Goal: Register for event/course

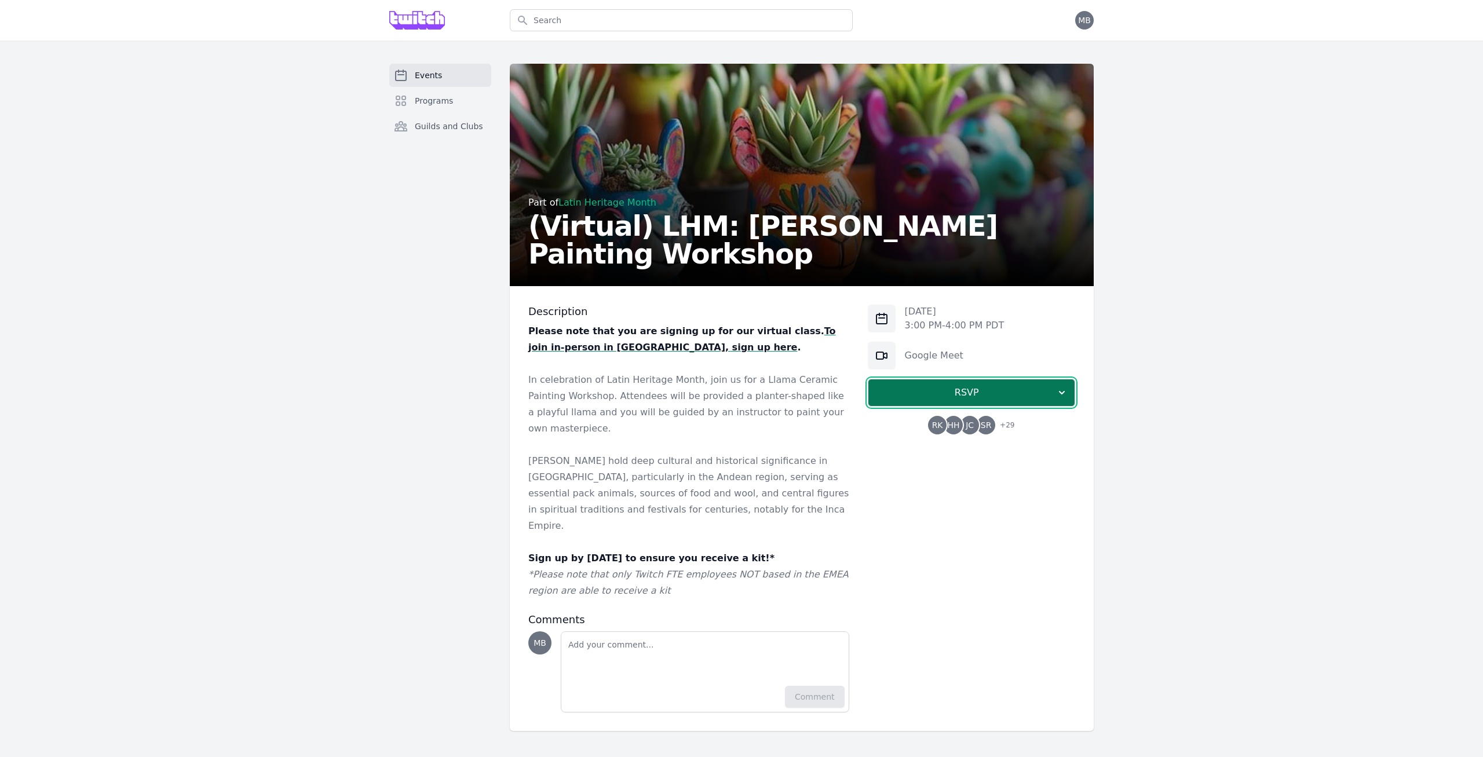
click at [947, 393] on span "RSVP" at bounding box center [967, 393] width 178 height 14
click at [973, 428] on link "I'm going" at bounding box center [971, 424] width 207 height 21
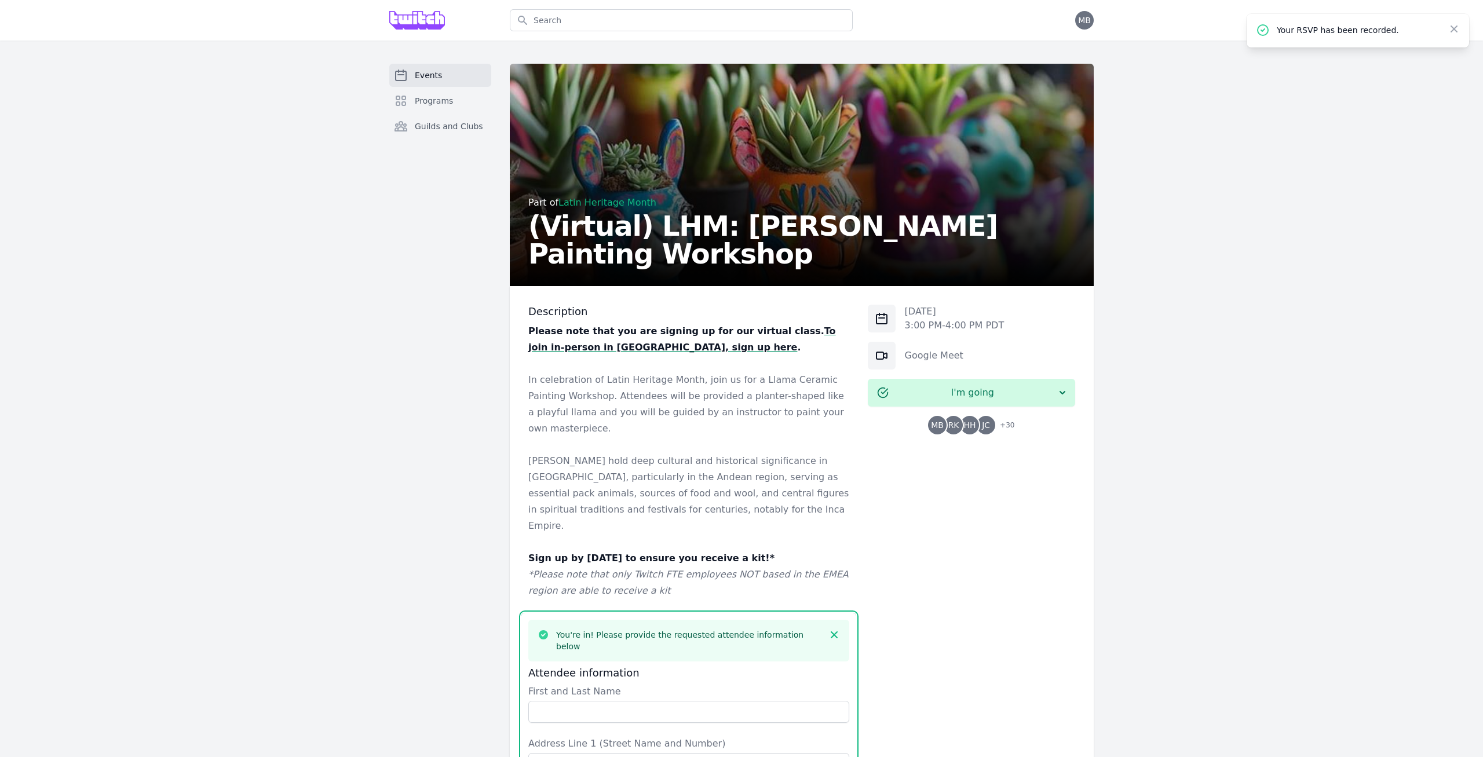
scroll to position [485, 0]
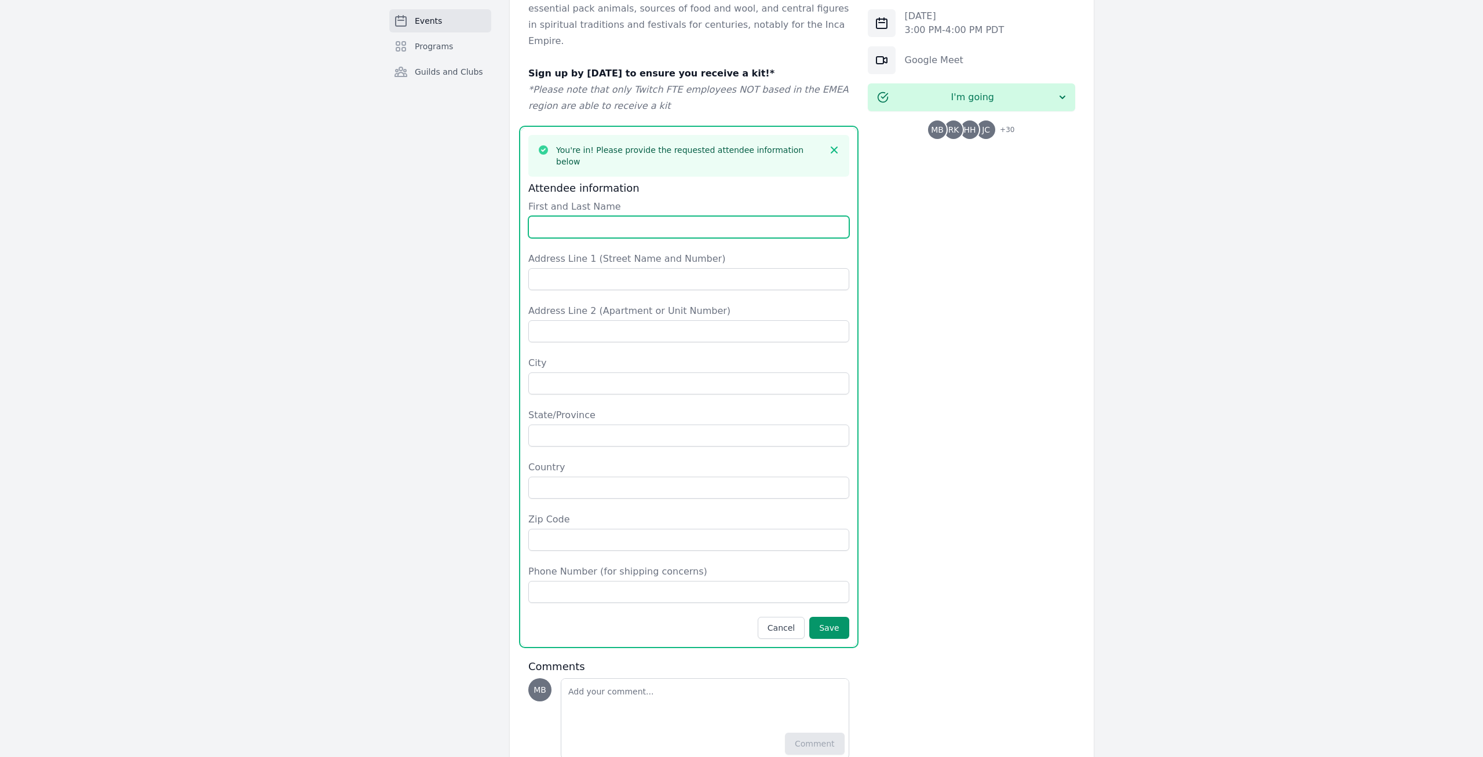
click at [589, 216] on input "First and Last Name" at bounding box center [688, 227] width 321 height 22
type input "[PERSON_NAME]"
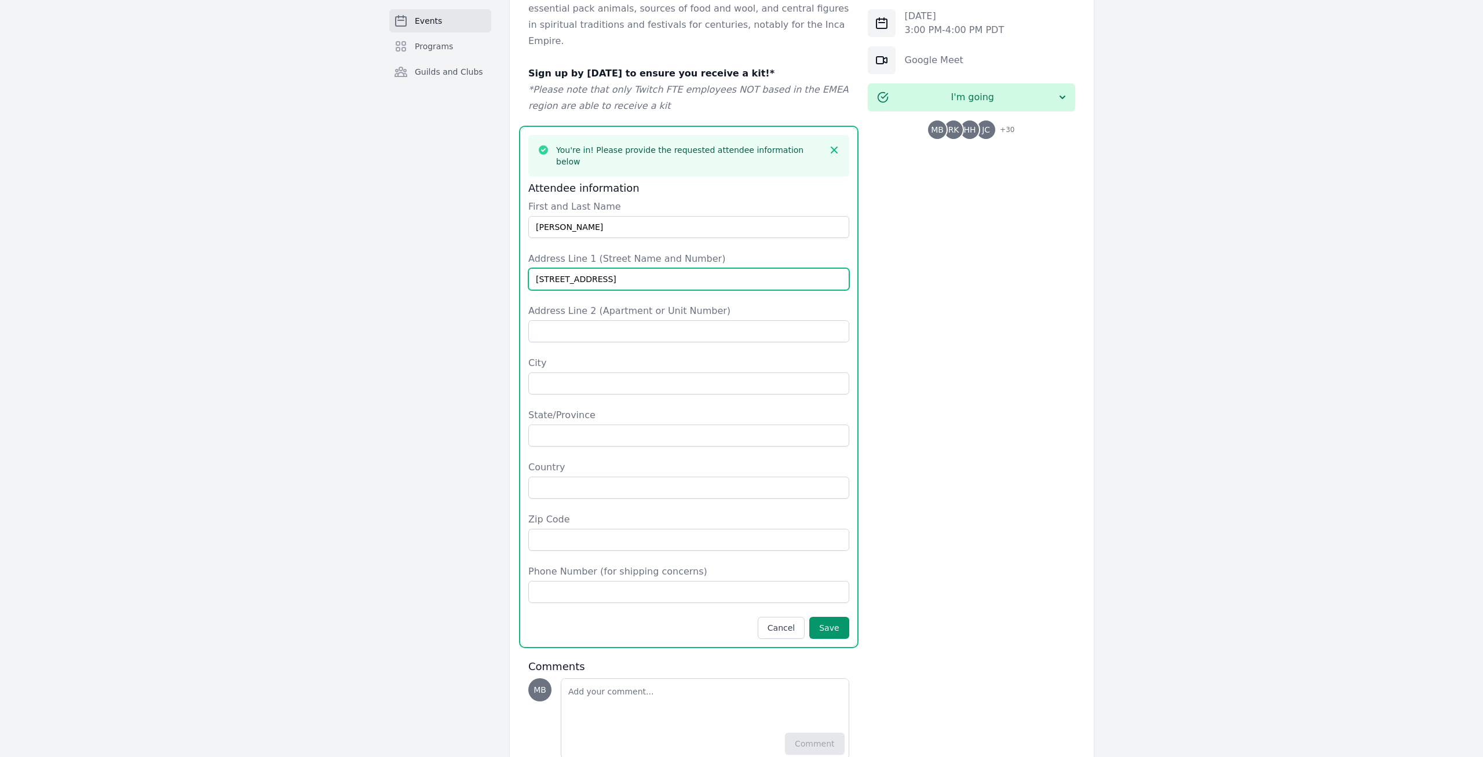
type input "[STREET_ADDRESS]"
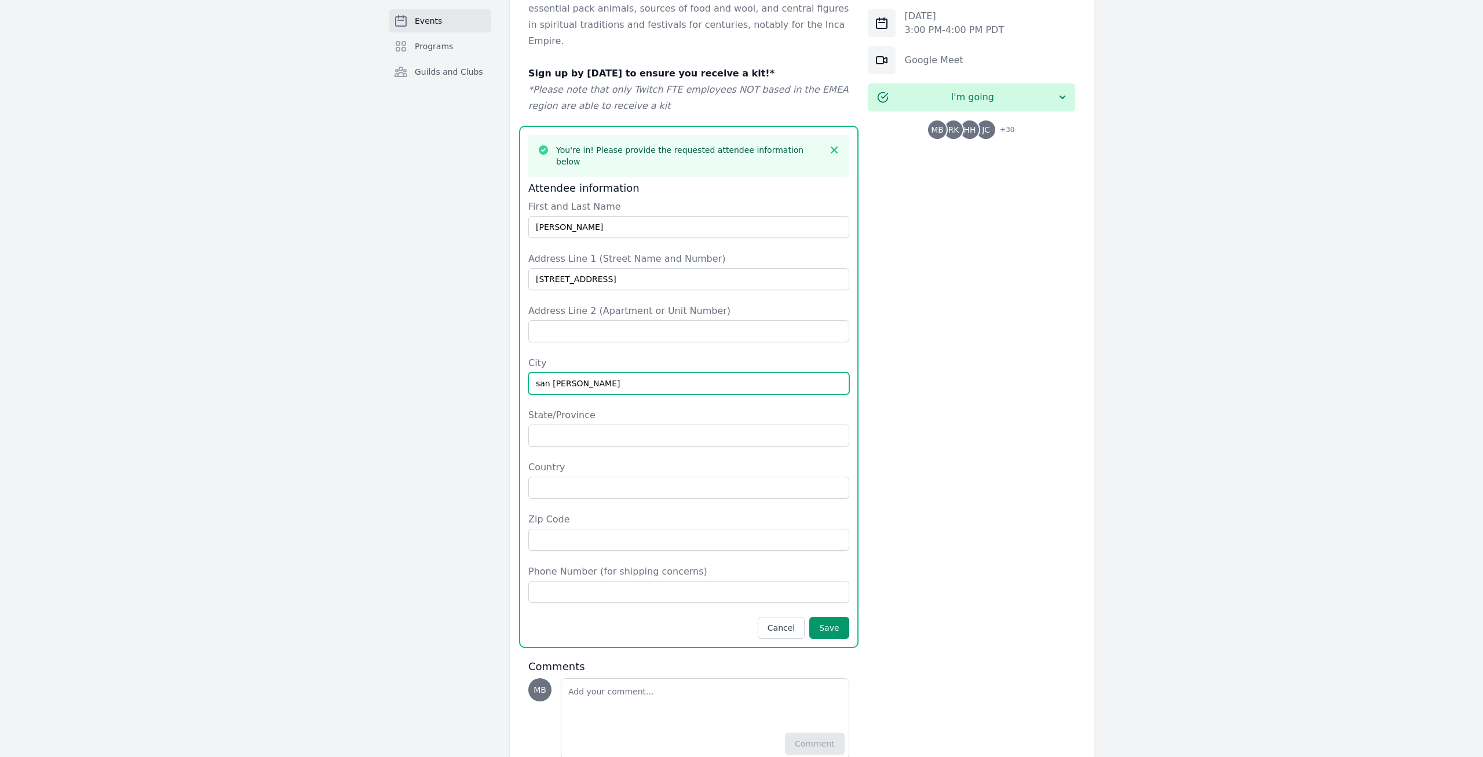
type input "san [PERSON_NAME]"
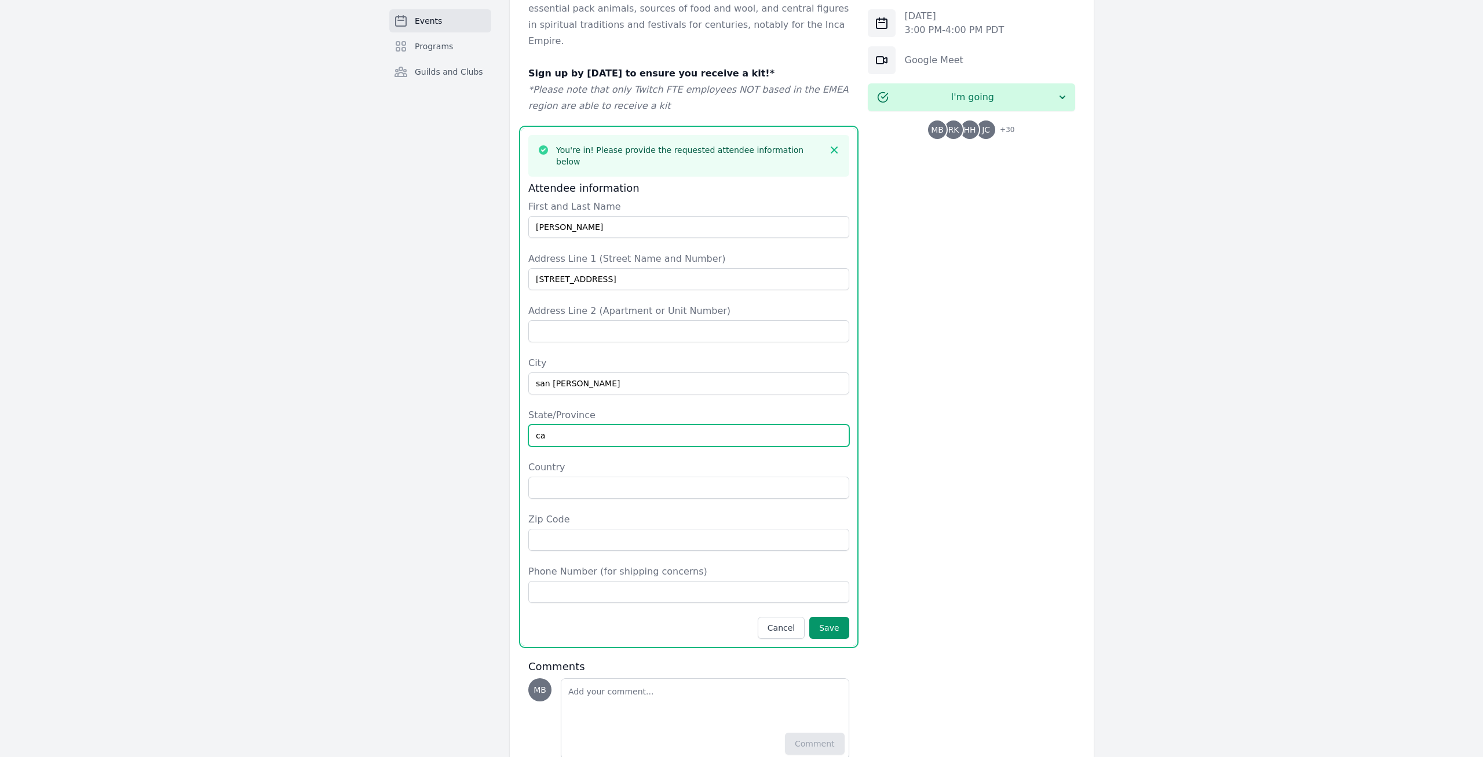
type input "ca"
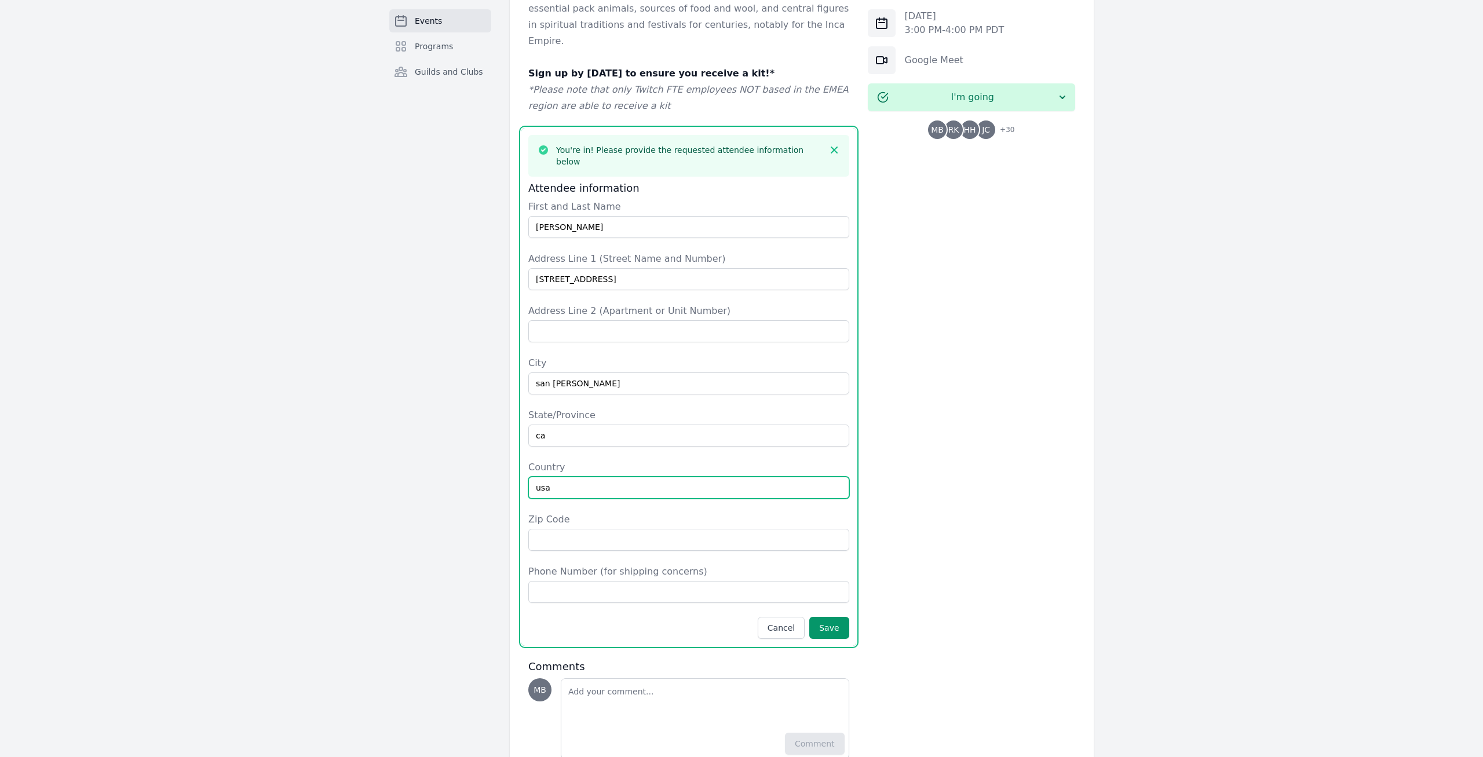
type input "usa"
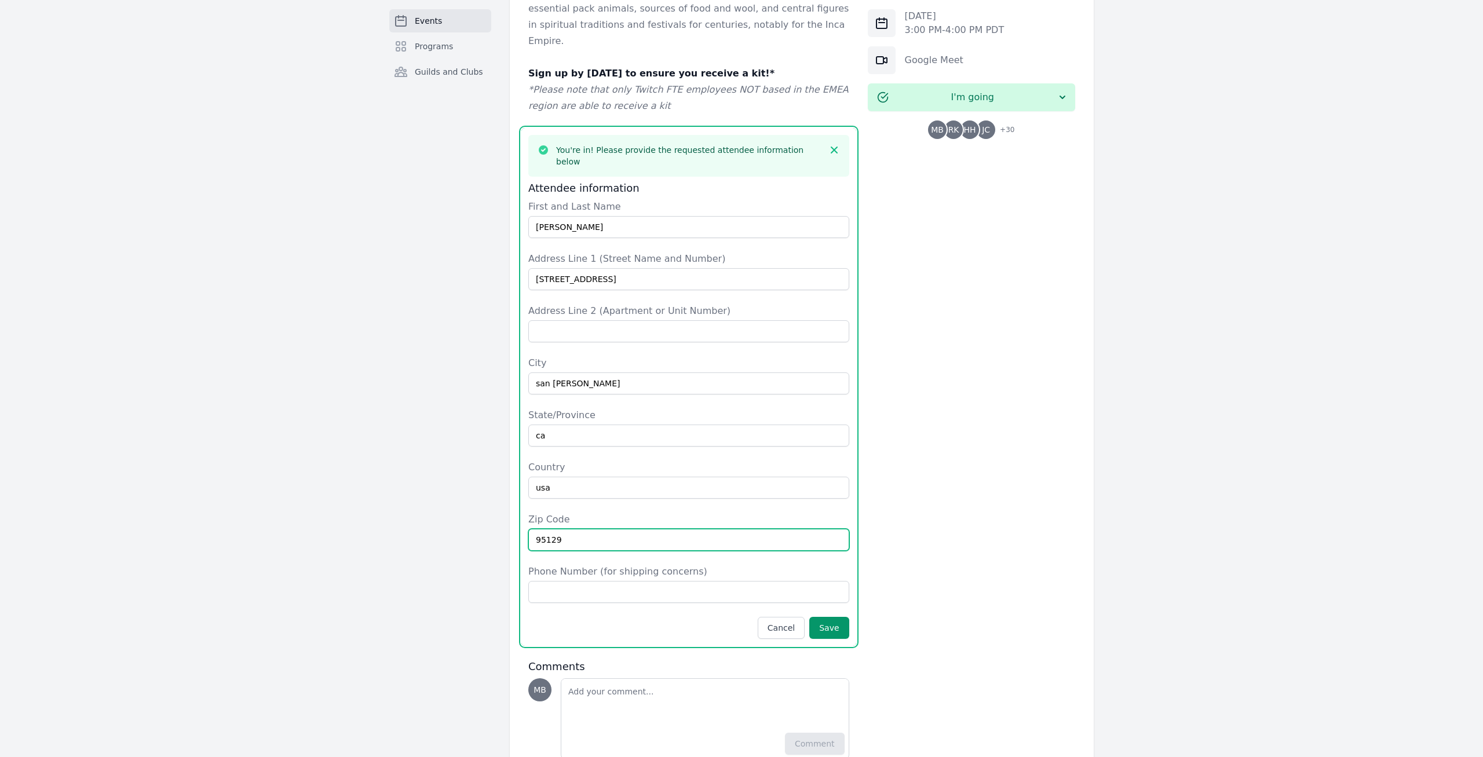
type input "95129"
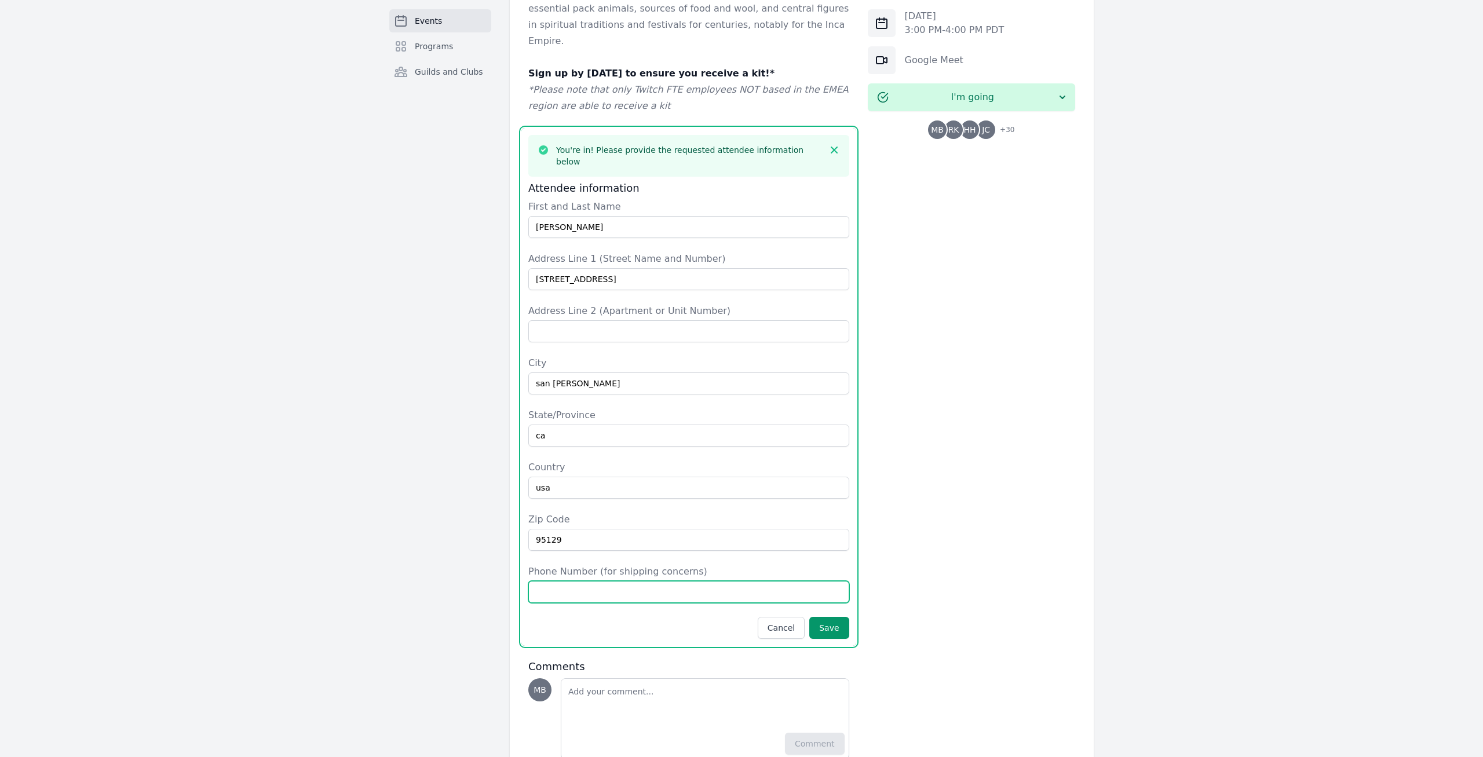
click at [597, 581] on input "Phone Number (for shipping concerns)" at bounding box center [688, 592] width 321 height 22
type input "8183084417"
click at [839, 617] on button "Save" at bounding box center [828, 628] width 39 height 22
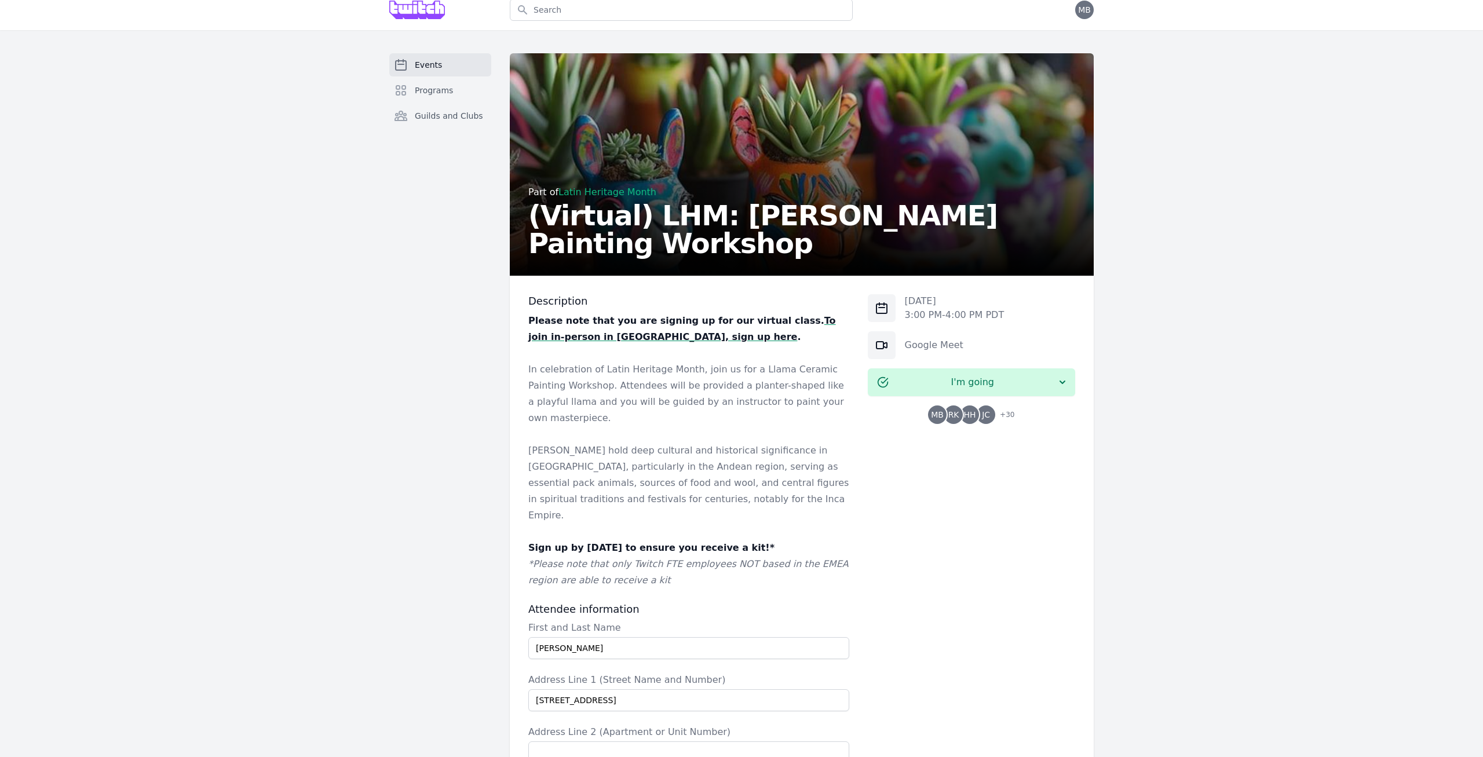
scroll to position [0, 0]
